Goal: Task Accomplishment & Management: Manage account settings

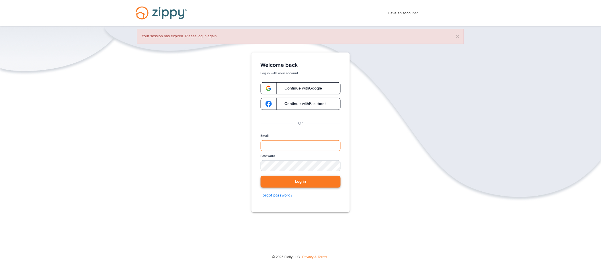
type input "**********"
click at [294, 182] on button "Log in" at bounding box center [301, 182] width 80 height 12
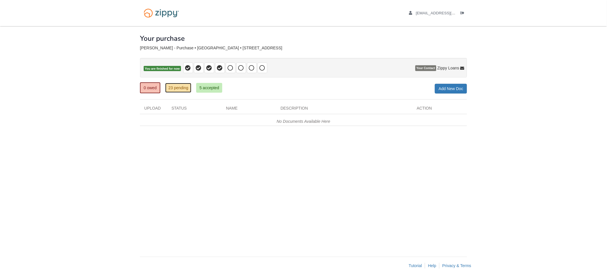
click at [178, 89] on link "23 pending" at bounding box center [178, 88] width 26 height 10
